Goal: Check status: Check status

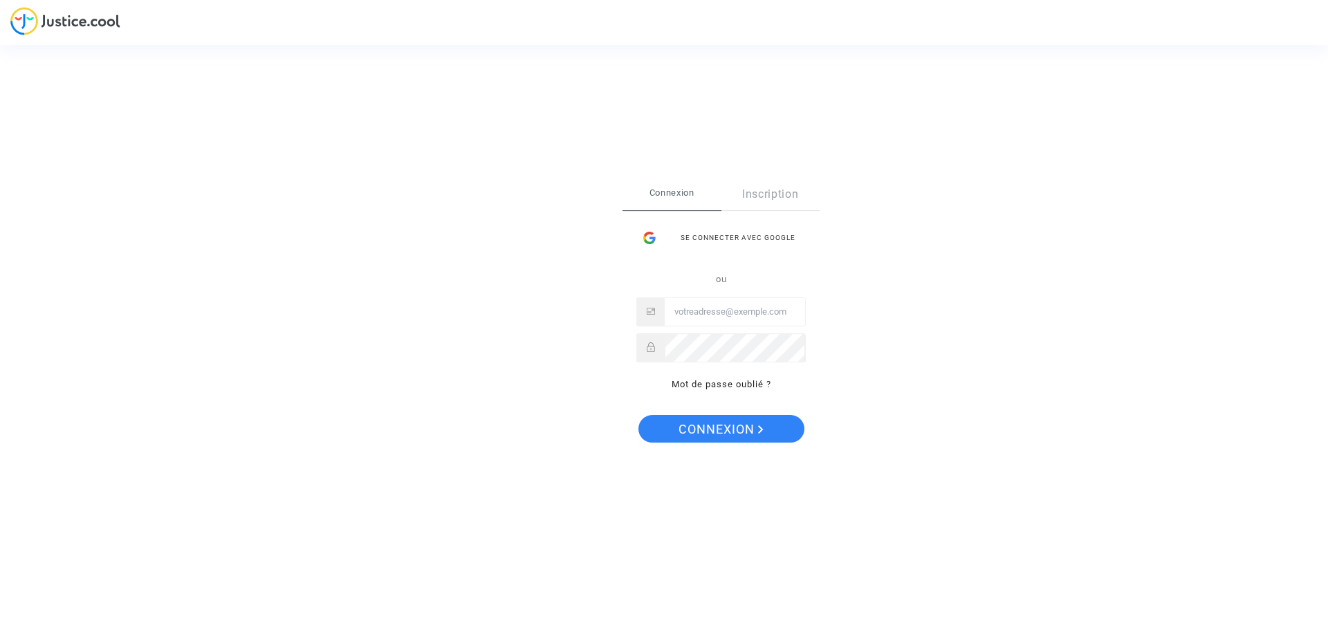
click at [713, 304] on input "Email" at bounding box center [735, 312] width 140 height 28
click at [659, 238] on div at bounding box center [650, 238] width 26 height 28
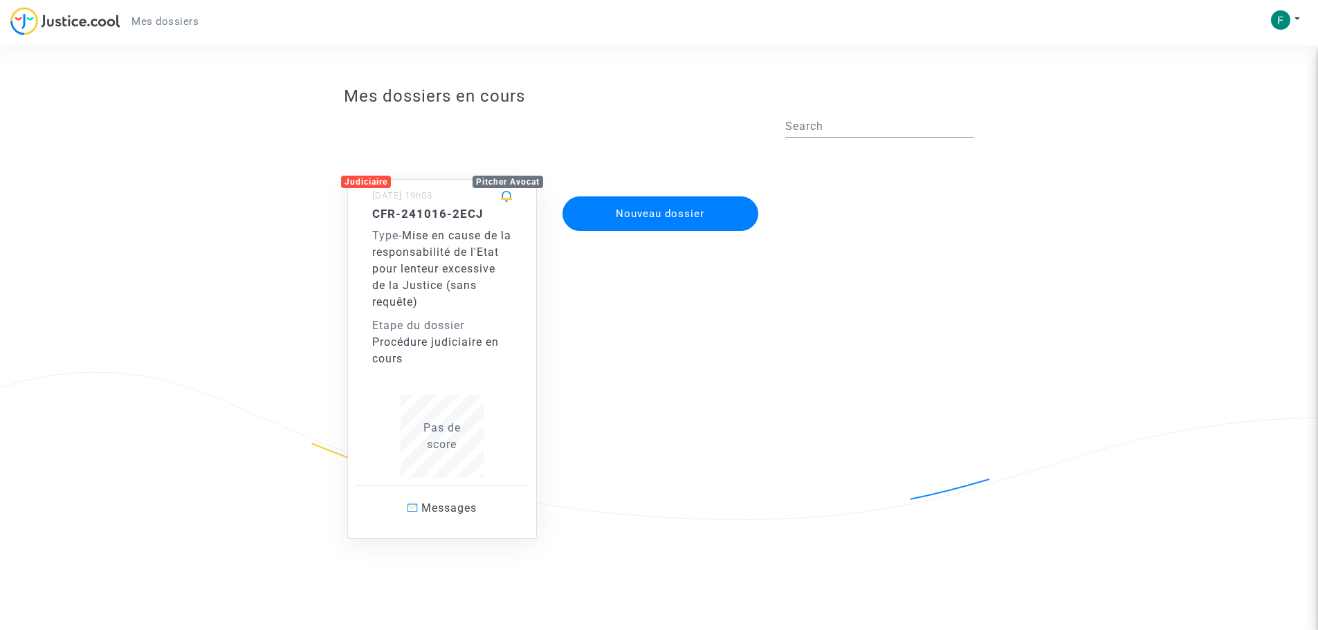
click at [473, 258] on span "Mise en cause de la responsabilité de l'Etat pour lenteur excessive de la Justi…" at bounding box center [441, 269] width 139 height 80
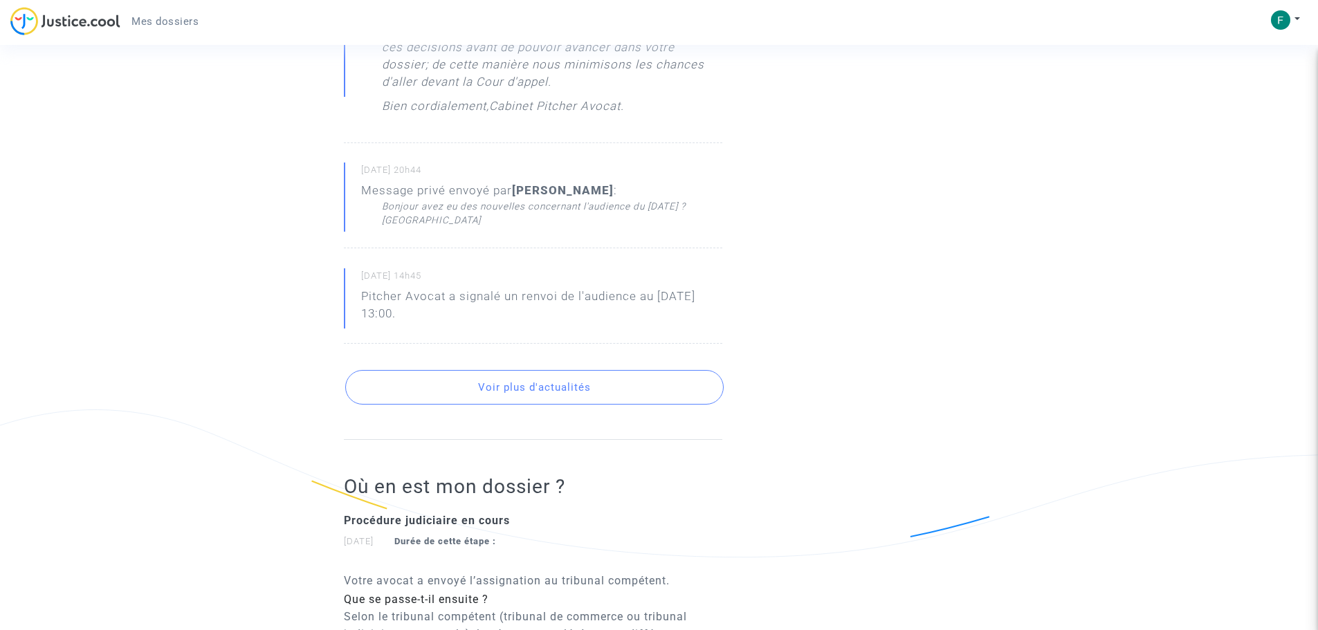
scroll to position [692, 0]
click at [564, 390] on button "Voir plus d'actualités" at bounding box center [534, 391] width 378 height 35
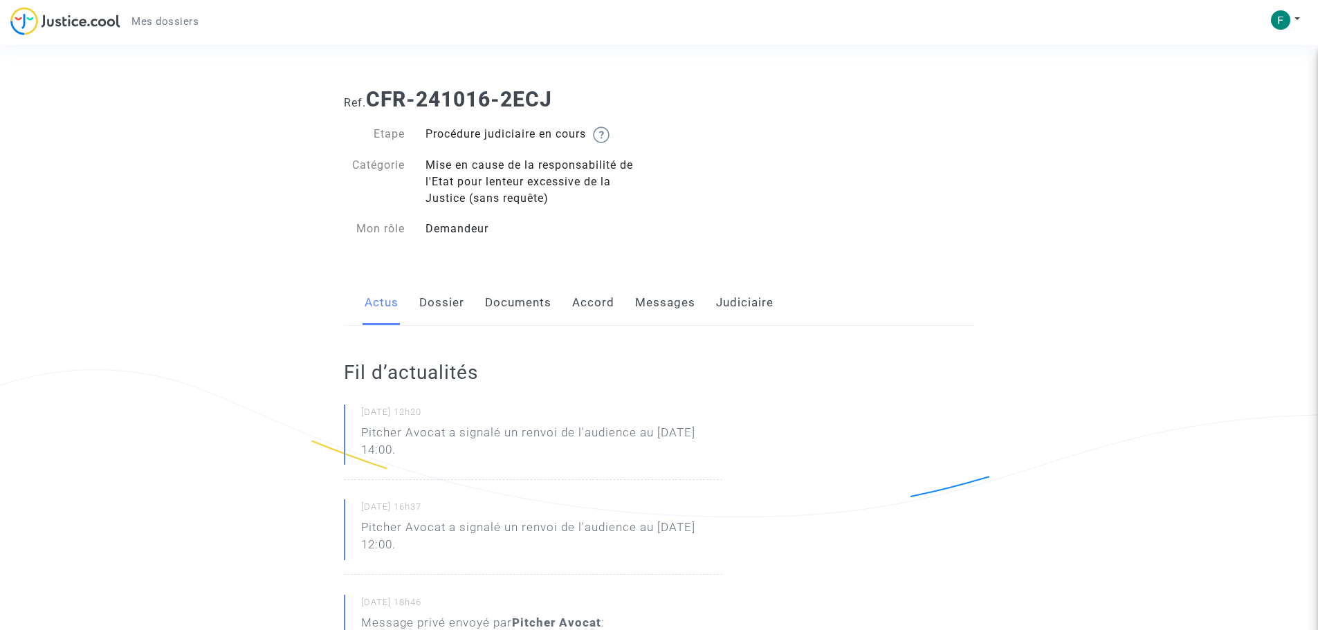
scroll to position [0, 0]
